Goal: Task Accomplishment & Management: Manage account settings

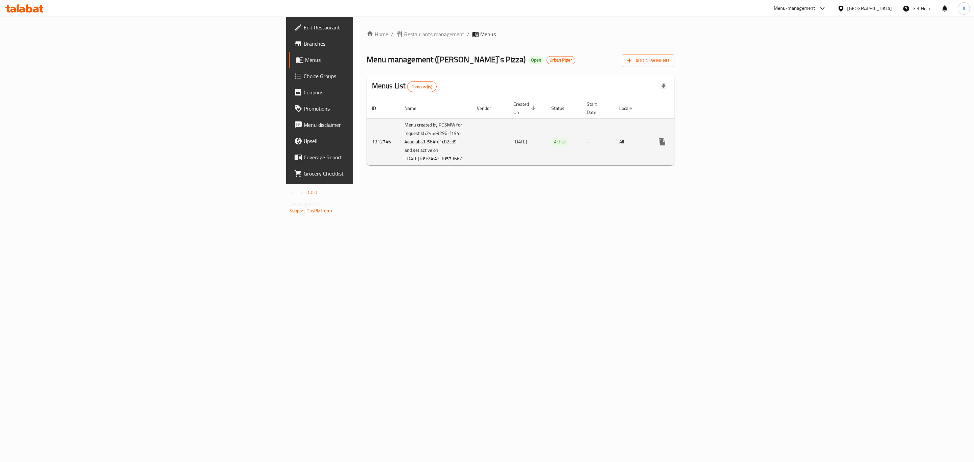
click at [715, 143] on icon "enhanced table" at bounding box center [711, 142] width 8 height 8
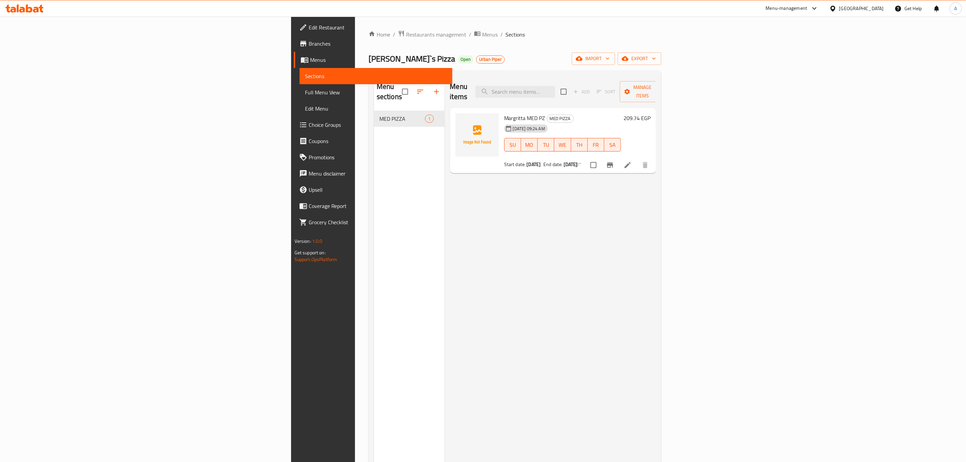
click at [617, 331] on div "Menu items Add Sort Manage items Margritta MED PZ MED PIZZA 18-09-2025 09:24 AM…" at bounding box center [551, 307] width 212 height 462
click at [565, 274] on div "Menu items Add Sort Manage items Margritta MED PZ MED PIZZA 18-09-2025 09:24 AM…" at bounding box center [551, 307] width 212 height 462
click at [474, 31] on icon "breadcrumb" at bounding box center [477, 33] width 7 height 7
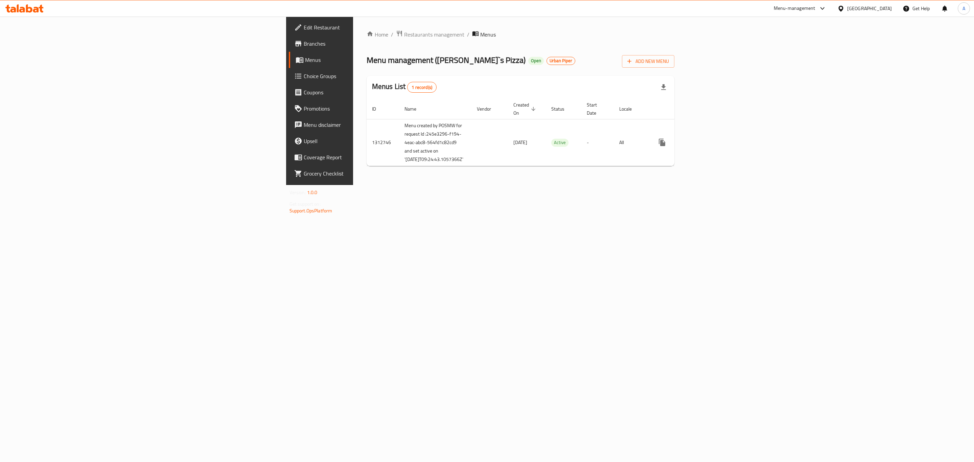
click at [510, 185] on div "Home / Restaurants management / Menus Menu management ( Papa John`s Pizza ) Ope…" at bounding box center [520, 101] width 335 height 168
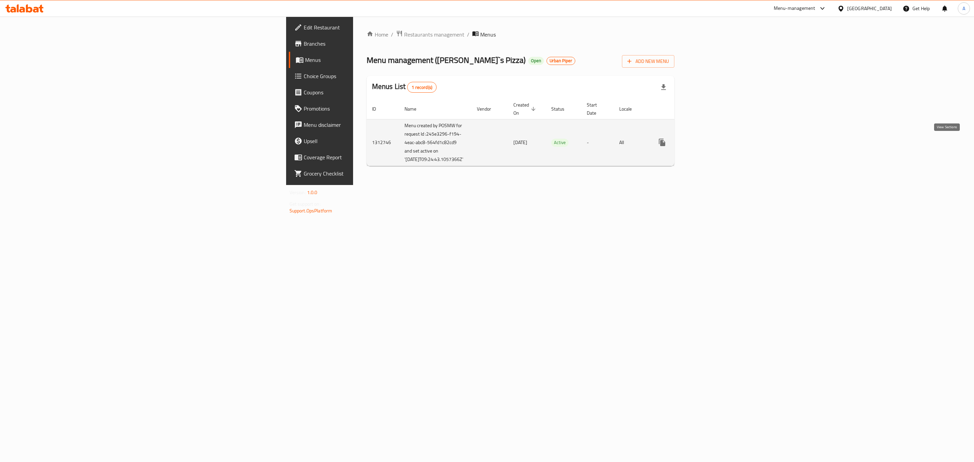
click at [719, 141] on link "enhanced table" at bounding box center [711, 142] width 16 height 16
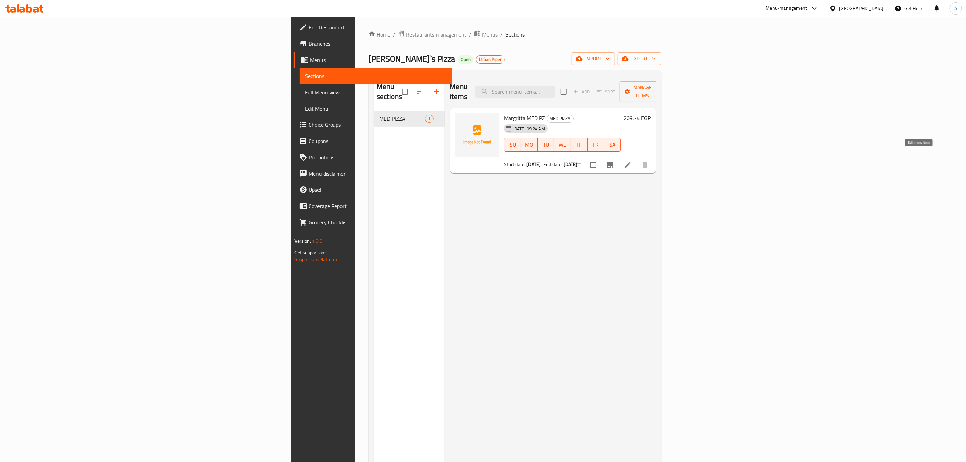
click at [631, 162] on icon at bounding box center [628, 165] width 6 height 6
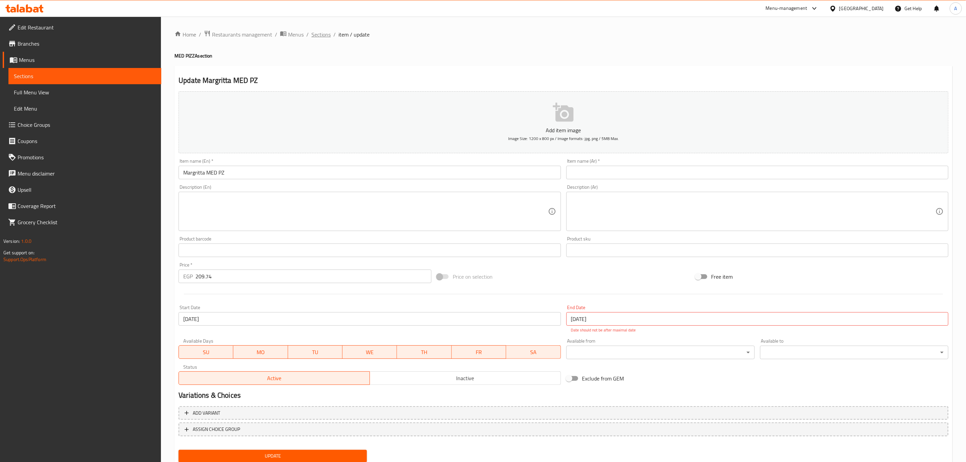
click at [322, 33] on span "Sections" at bounding box center [320, 34] width 19 height 8
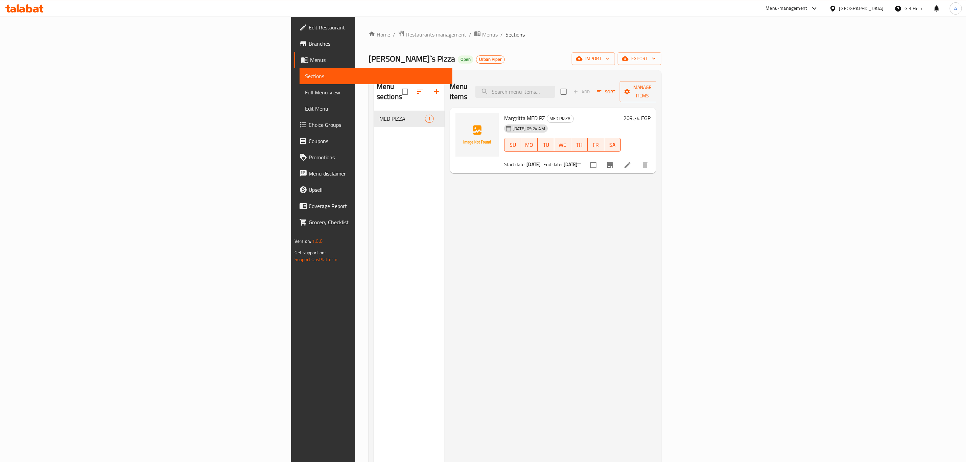
click at [569, 197] on div "Menu items Add Sort Manage items Margritta MED PZ MED PIZZA 18-09-2025 09:24 AM…" at bounding box center [551, 307] width 212 height 462
click at [309, 46] on span "Branches" at bounding box center [378, 44] width 138 height 8
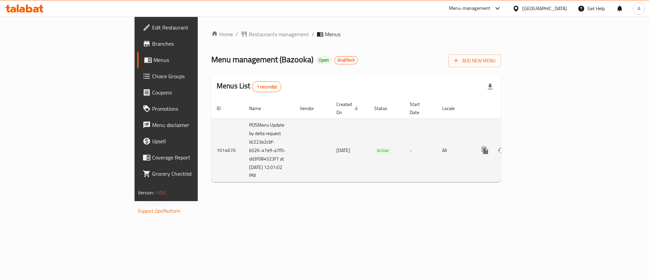
click at [537, 147] on icon "enhanced table" at bounding box center [534, 150] width 6 height 6
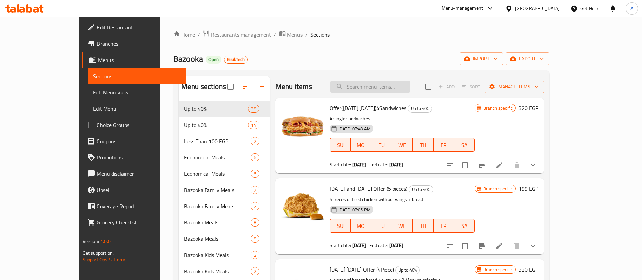
click at [375, 88] on input "search" at bounding box center [370, 87] width 80 height 12
paste input "Duetto 1 (6 Pieces)"
type input "Duetto 1 (6 Pieces)"
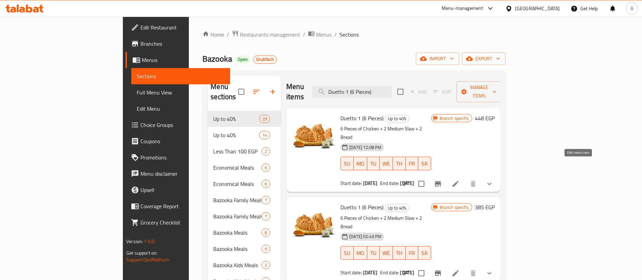
click at [459, 180] on icon at bounding box center [455, 184] width 8 height 8
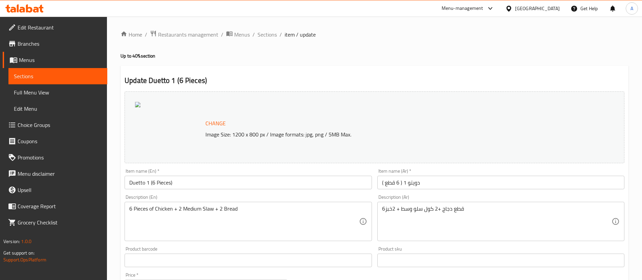
click at [264, 34] on span "Sections" at bounding box center [266, 34] width 19 height 8
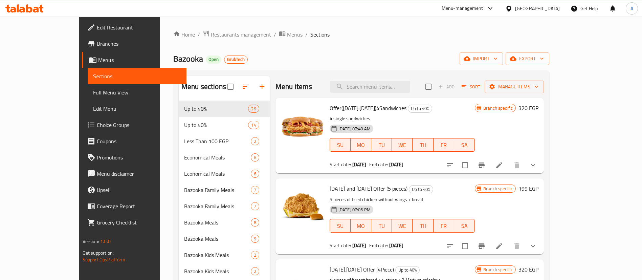
click at [311, 95] on div "Menu items Add Sort Manage items" at bounding box center [409, 87] width 268 height 22
click at [394, 86] on input "search" at bounding box center [370, 87] width 80 height 12
paste input "1604589799"
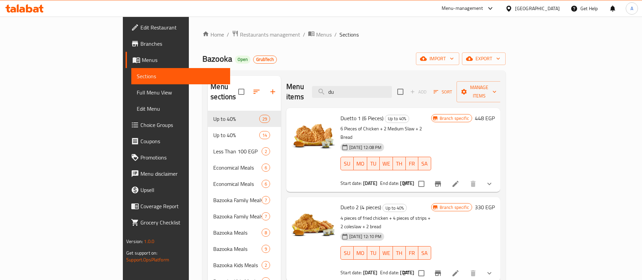
drag, startPoint x: 430, startPoint y: 43, endPoint x: 411, endPoint y: 1, distance: 46.0
click at [392, 90] on input "du" at bounding box center [352, 92] width 80 height 12
click at [392, 86] on input "du" at bounding box center [352, 92] width 80 height 12
paste input "Zinger Supreme Combo"
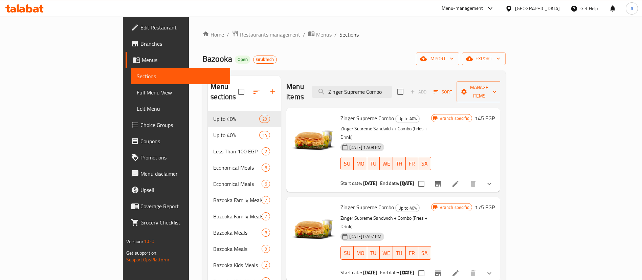
type input "Zinger Supreme Combo"
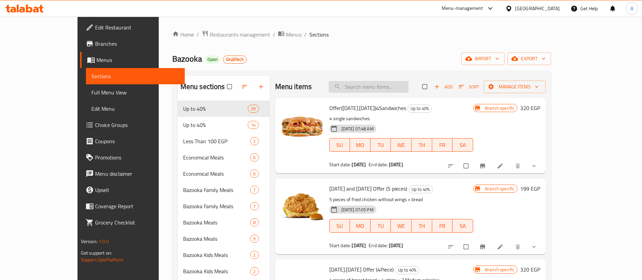
click at [408, 84] on input "search" at bounding box center [368, 87] width 80 height 12
paste input "Zinger Supreme Combo"
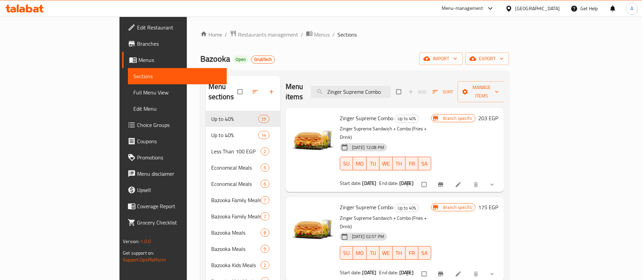
type input "Zinger Supreme Combo"
click at [468, 179] on li at bounding box center [458, 184] width 19 height 11
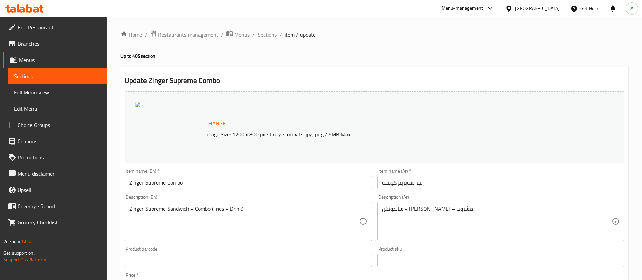
click at [271, 33] on span "Sections" at bounding box center [266, 34] width 19 height 8
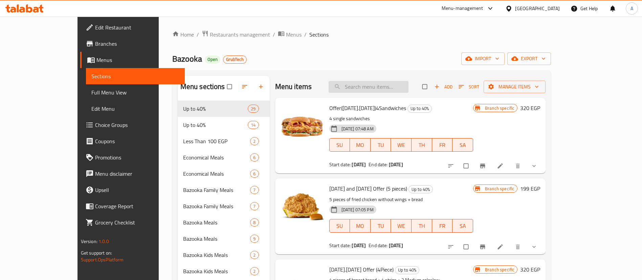
click at [389, 90] on input "search" at bounding box center [368, 87] width 80 height 12
paste input "Share Combo Single"
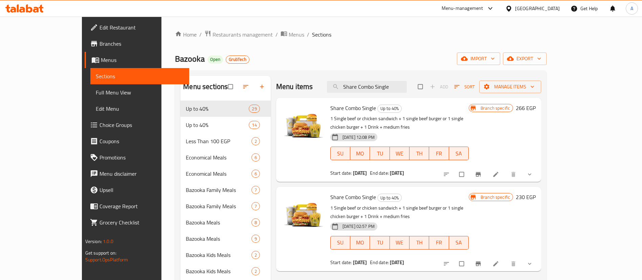
type input "Share Combo Single"
click at [506, 169] on li at bounding box center [496, 174] width 19 height 11
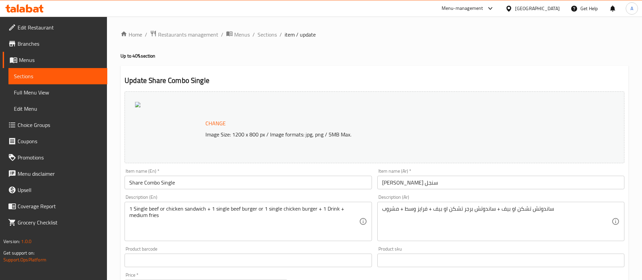
drag, startPoint x: 550, startPoint y: 43, endPoint x: 520, endPoint y: 42, distance: 29.1
click at [266, 38] on span "Sections" at bounding box center [266, 34] width 19 height 8
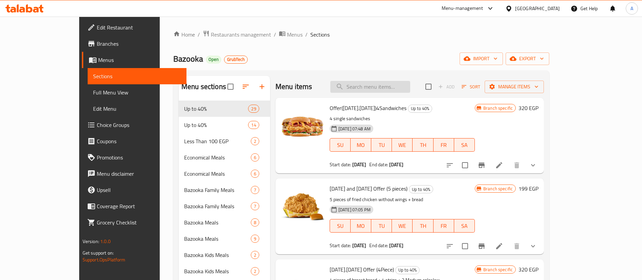
click at [394, 83] on input "search" at bounding box center [370, 87] width 80 height 12
paste input "Boom Box Single"
type input "Boom Box Single"
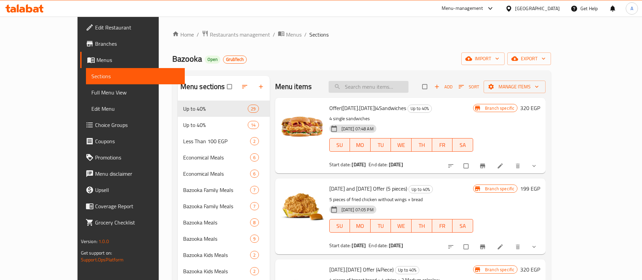
click at [408, 88] on input "search" at bounding box center [368, 87] width 80 height 12
paste input "Boom Box Single"
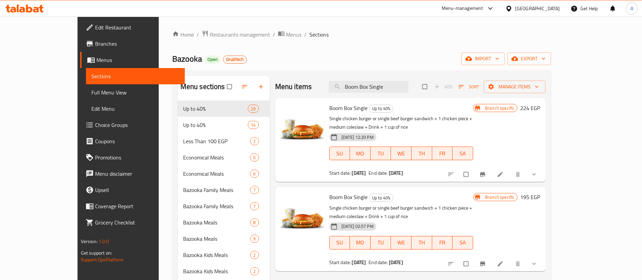
type input "Boom Box Single"
click at [503, 171] on icon at bounding box center [499, 174] width 7 height 7
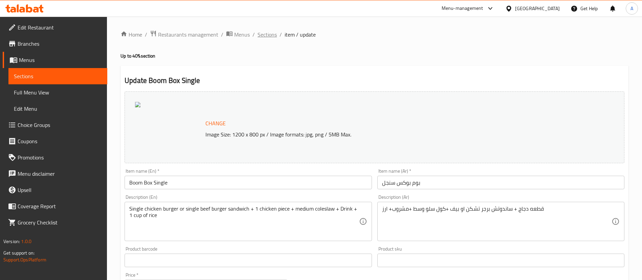
click at [272, 36] on span "Sections" at bounding box center [266, 34] width 19 height 8
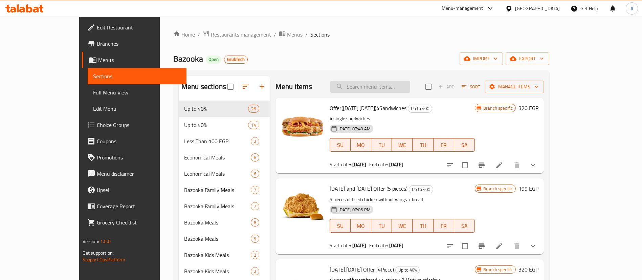
click at [410, 84] on input "search" at bounding box center [370, 87] width 80 height 12
paste input "Combo Super Crunchy"
type input "Combo Super Crunchy"
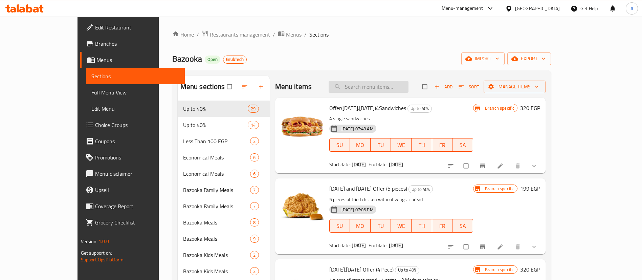
click at [397, 88] on input "search" at bounding box center [368, 87] width 80 height 12
paste input "Combo Super Crunchy"
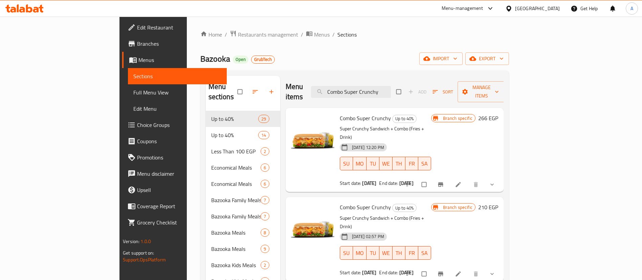
type input "Combo Super Crunchy"
click at [463, 181] on link at bounding box center [459, 184] width 8 height 7
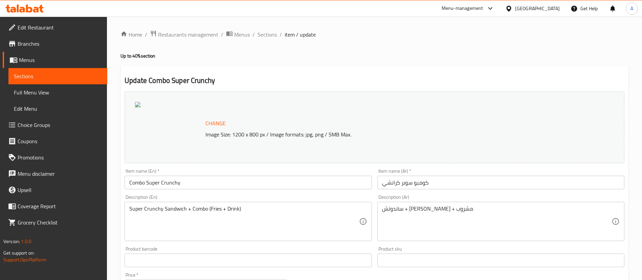
click at [265, 36] on span "Sections" at bounding box center [266, 34] width 19 height 8
